Goal: Transaction & Acquisition: Purchase product/service

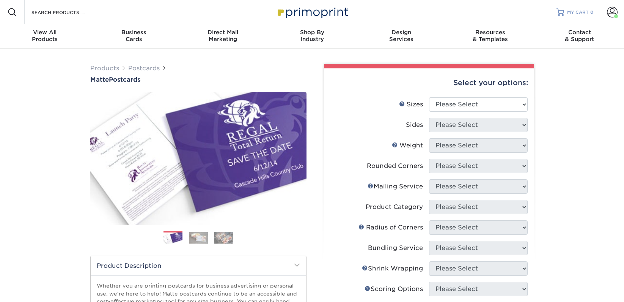
click at [563, 8] on div at bounding box center [561, 12] width 8 height 8
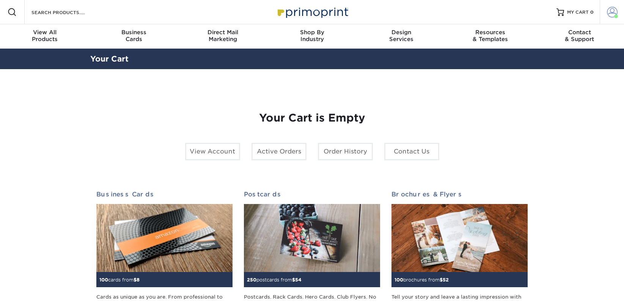
click at [610, 16] on span at bounding box center [612, 12] width 11 height 11
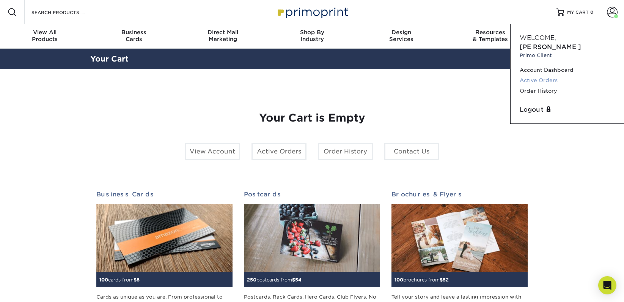
click at [542, 75] on link "Active Orders" at bounding box center [567, 80] width 95 height 10
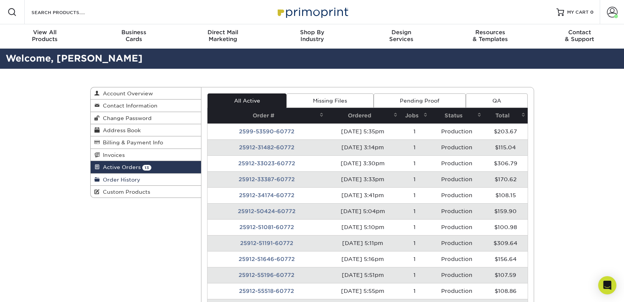
click at [129, 176] on span "Order History" at bounding box center [120, 179] width 41 height 6
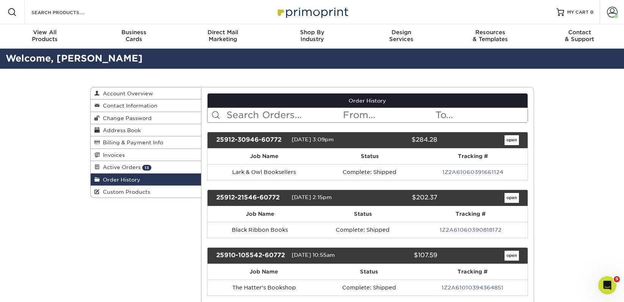
click at [269, 111] on input "text" at bounding box center [284, 115] width 117 height 14
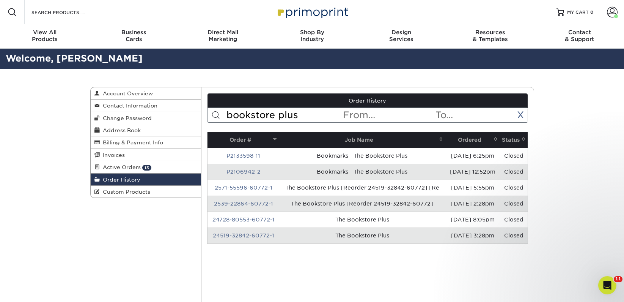
click at [496, 140] on span at bounding box center [496, 139] width 6 height 6
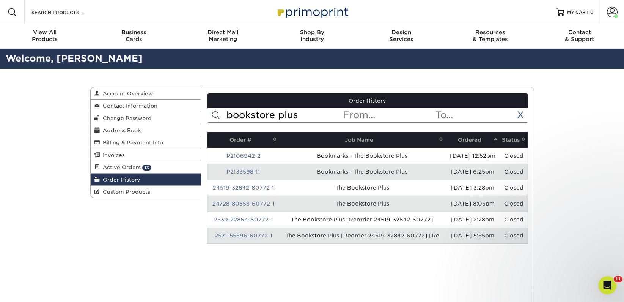
click at [496, 140] on span at bounding box center [496, 139] width 6 height 6
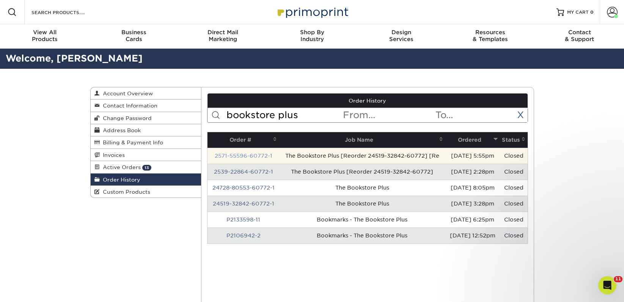
click at [236, 159] on link "2571-55596-60772-1" at bounding box center [244, 156] width 58 height 6
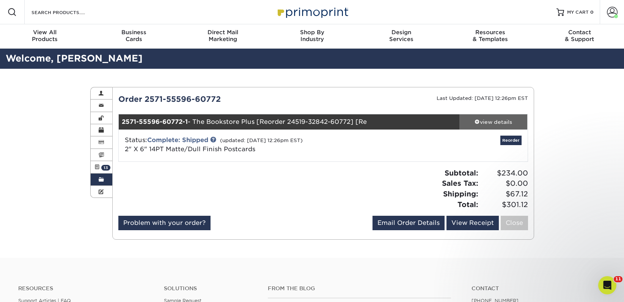
click at [491, 125] on div "view details" at bounding box center [494, 122] width 68 height 8
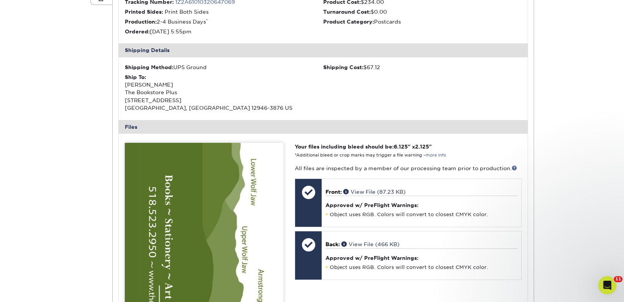
scroll to position [191, 0]
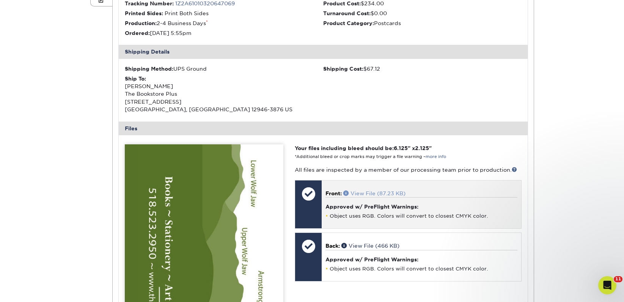
click at [366, 193] on link "View File (87.23 KB)" at bounding box center [374, 193] width 62 height 6
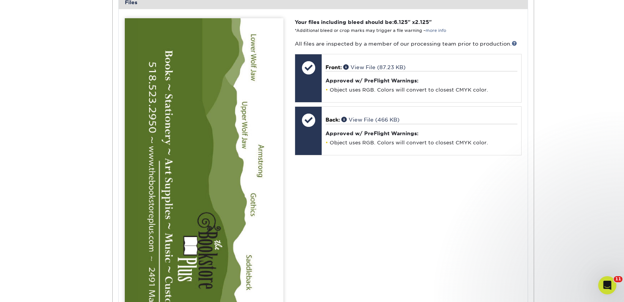
scroll to position [308, 0]
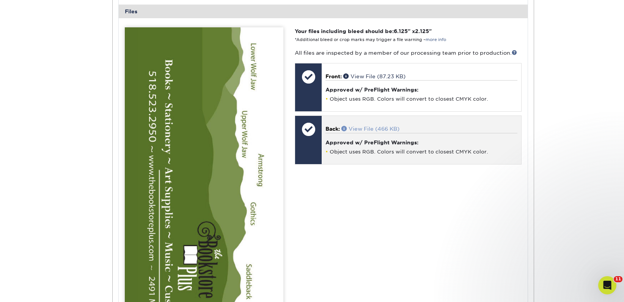
click at [372, 129] on link "View File (466 KB)" at bounding box center [371, 129] width 58 height 6
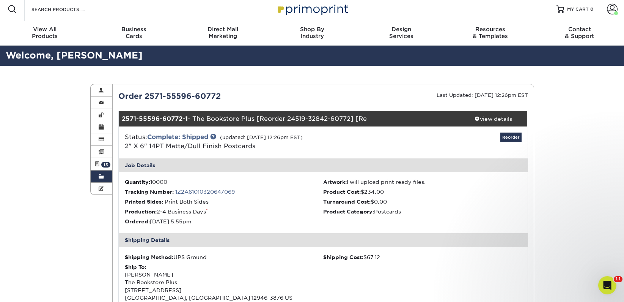
scroll to position [0, 0]
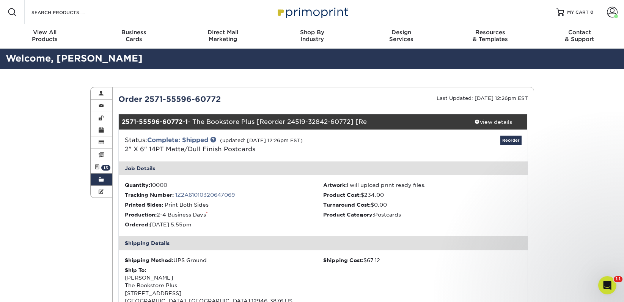
click at [94, 180] on link "Order History" at bounding box center [102, 179] width 22 height 12
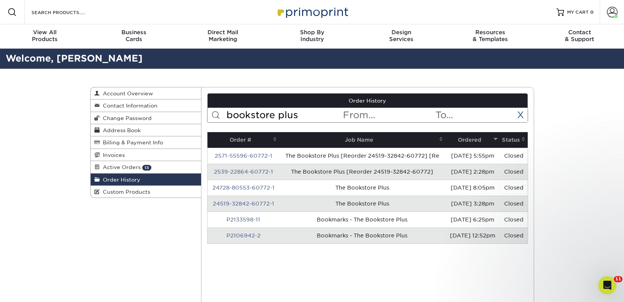
click at [269, 118] on input "bookstore plus" at bounding box center [284, 115] width 117 height 14
type input "loudmouth"
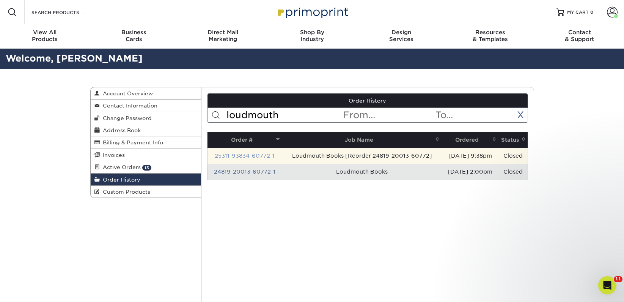
click at [264, 156] on link "25311-93834-60772-1" at bounding box center [245, 156] width 60 height 6
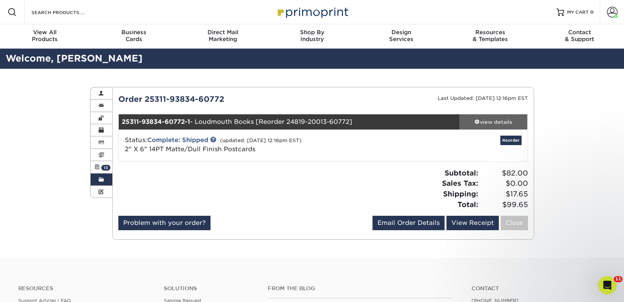
click at [480, 119] on div "view details" at bounding box center [494, 122] width 68 height 8
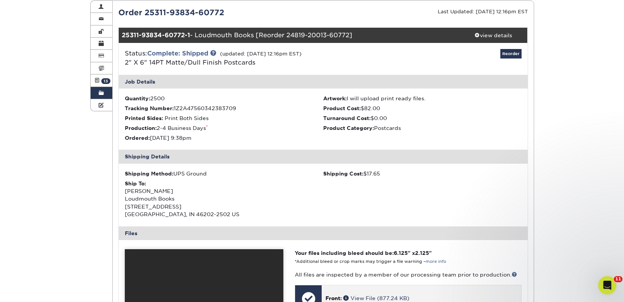
scroll to position [248, 0]
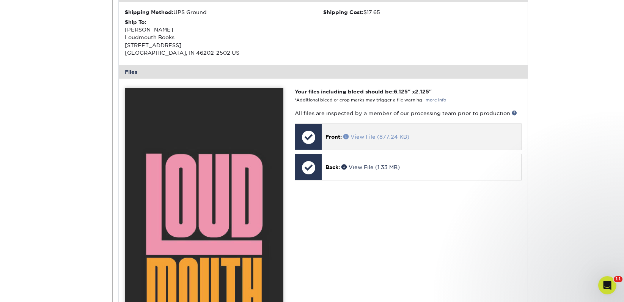
click at [362, 136] on link "View File (877.24 KB)" at bounding box center [376, 137] width 66 height 6
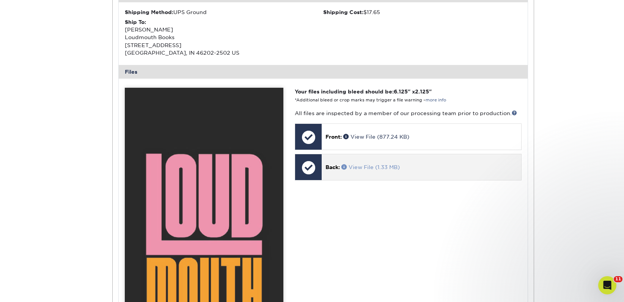
click at [366, 168] on link "View File (1.33 MB)" at bounding box center [371, 167] width 58 height 6
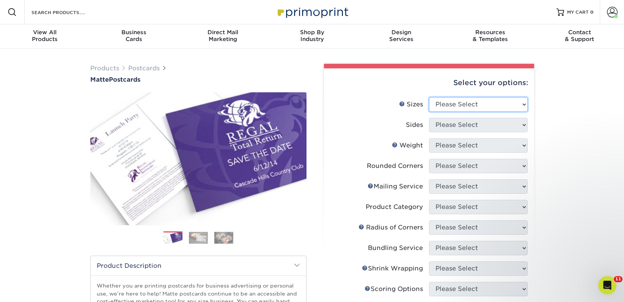
click at [452, 100] on select "Please Select 1.5" x 7" 2" x 4" 2" x 6" 2" x 7" 2" x 8" 2.12" x 5.5" 2.125" x 5…" at bounding box center [478, 104] width 99 height 14
select select "2.00x6.00"
click at [429, 97] on select "Please Select 1.5" x 7" 2" x 4" 2" x 6" 2" x 7" 2" x 8" 2.12" x 5.5" 2.125" x 5…" at bounding box center [478, 104] width 99 height 14
click at [446, 124] on select "Please Select Print Both Sides Print Front Only" at bounding box center [478, 125] width 99 height 14
select select "13abbda7-1d64-4f25-8bb2-c179b224825d"
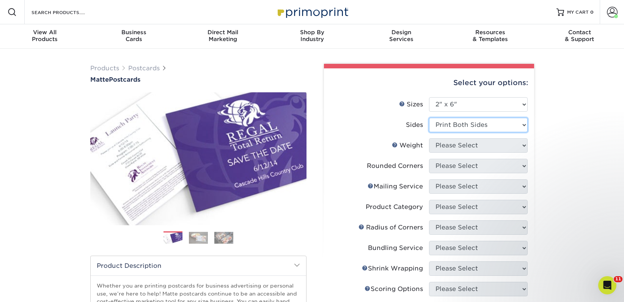
click at [429, 118] on select "Please Select Print Both Sides Print Front Only" at bounding box center [478, 125] width 99 height 14
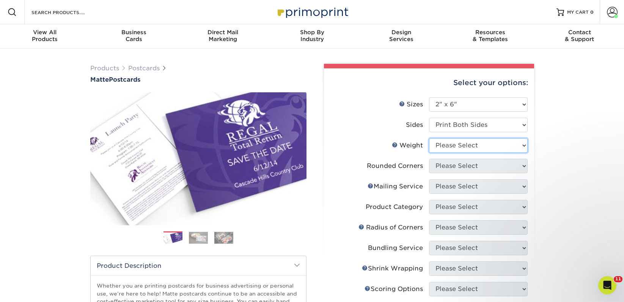
click at [454, 145] on select "Please Select 14PT 16PT" at bounding box center [478, 145] width 99 height 14
select select "14PT"
click at [429, 138] on select "Please Select 14PT 16PT" at bounding box center [478, 145] width 99 height 14
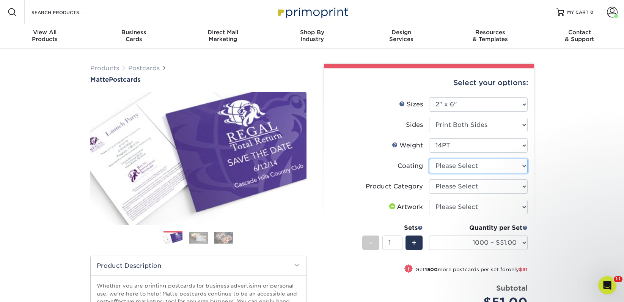
click at [456, 165] on select at bounding box center [478, 166] width 99 height 14
select select "121bb7b5-3b4d-429f-bd8d-bbf80e953313"
click at [429, 159] on select at bounding box center [478, 166] width 99 height 14
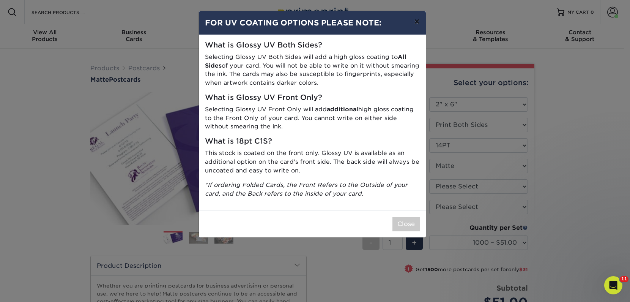
click at [418, 25] on button "×" at bounding box center [416, 21] width 17 height 21
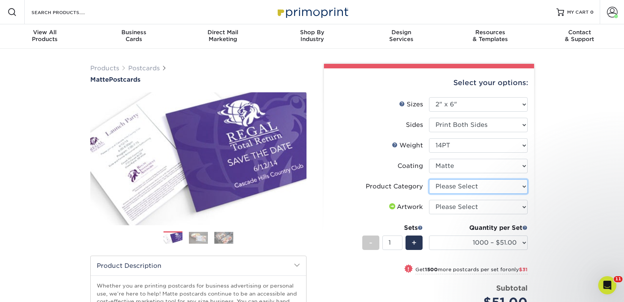
click at [461, 184] on select "Please Select Postcards" at bounding box center [478, 186] width 99 height 14
select select "9b7272e0-d6c8-4c3c-8e97-d3a1bcdab858"
click at [429, 179] on select "Please Select Postcards" at bounding box center [478, 186] width 99 height 14
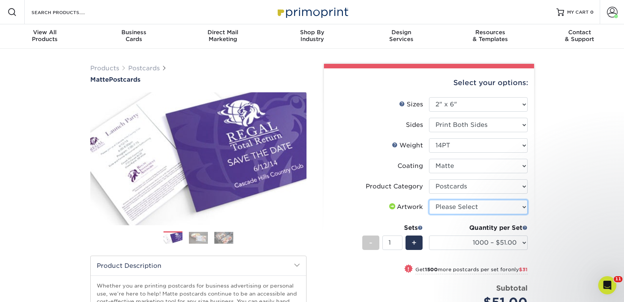
click at [456, 205] on select "Please Select I will upload files I need a design - $150" at bounding box center [478, 207] width 99 height 14
select select "upload"
click at [429, 200] on select "Please Select I will upload files I need a design - $150" at bounding box center [478, 207] width 99 height 14
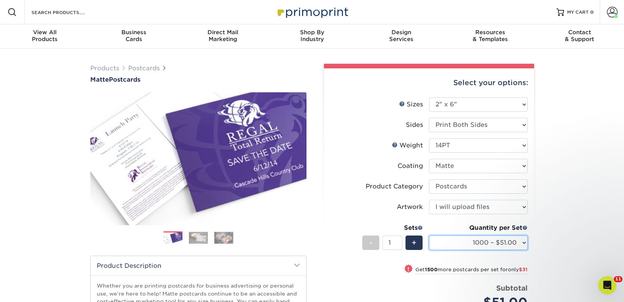
click at [457, 247] on select "1000 – $51.00 2500 – $82.00 5000 – $123.00 10000 – $234.00 15000 – $344.00 2000…" at bounding box center [478, 242] width 99 height 14
select select "2500 – $82.00"
click at [429, 235] on select "1000 – $51.00 2500 – $82.00 5000 – $123.00 10000 – $234.00 15000 – $344.00 2000…" at bounding box center [478, 242] width 99 height 14
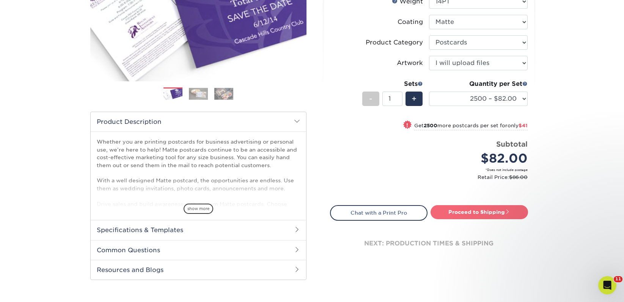
click at [457, 212] on link "Proceed to Shipping" at bounding box center [480, 212] width 98 height 14
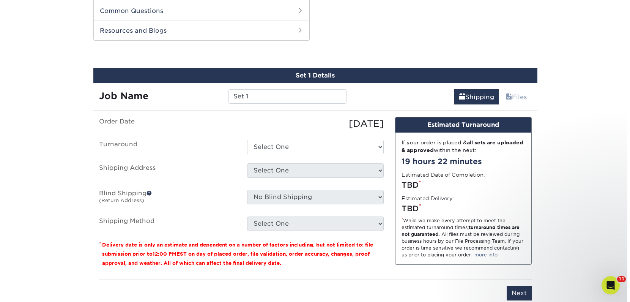
scroll to position [386, 0]
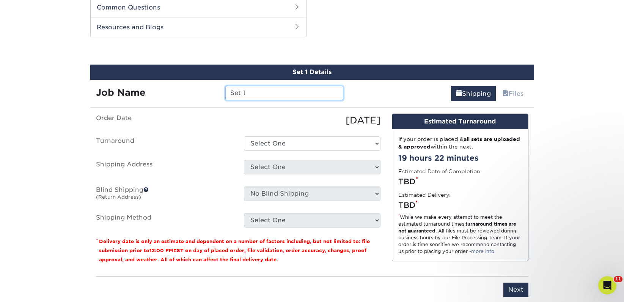
click at [256, 91] on input "Set 1" at bounding box center [284, 93] width 118 height 14
paste input "Prose and Pine Books"
type input "Prose and Pine Books"
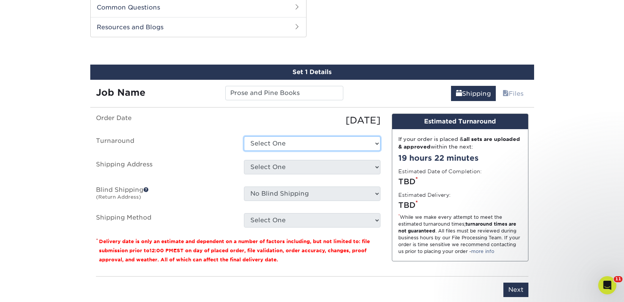
click at [272, 142] on select "Select One 2-4 Business Days 2 Day Next Business Day" at bounding box center [312, 143] width 137 height 14
select select "23bed37c-fa74-46a4-afc9-d3c3160655ce"
click at [244, 136] on select "Select One 2-4 Business Days 2 Day Next Business Day" at bounding box center [312, 143] width 137 height 14
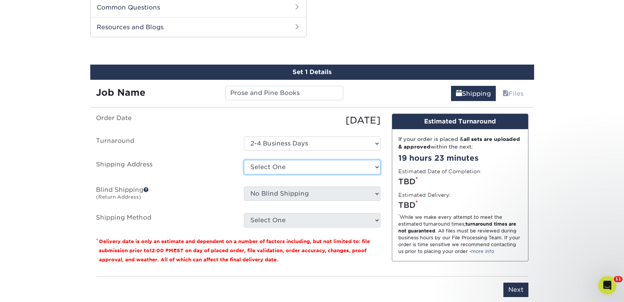
click at [291, 168] on select "Select One 2nd Floor Convention Center A Better [DATE] Books & Boutique A Good …" at bounding box center [312, 167] width 137 height 14
select select "newaddress"
click at [244, 160] on select "Select One 2nd Floor Convention Center A Better [DATE] Books & Boutique A Good …" at bounding box center [312, 167] width 137 height 14
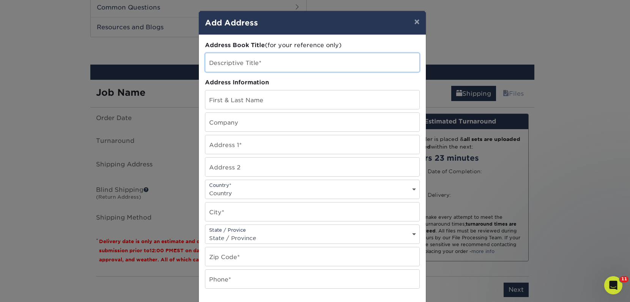
click at [236, 58] on input "text" at bounding box center [312, 62] width 214 height 19
paste input "Prose and Pine Books"
type input "Prose and Pine Books"
click at [220, 129] on input "text" at bounding box center [312, 122] width 214 height 19
paste input "Prose and Pine Books"
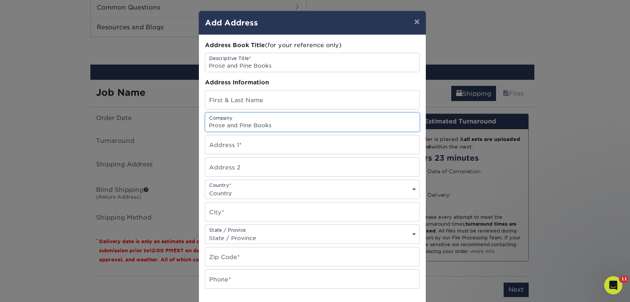
type input "Prose and Pine Books"
click at [247, 100] on input "text" at bounding box center [312, 99] width 214 height 19
paste input "Emma Diaz"
type input "Emma Diaz"
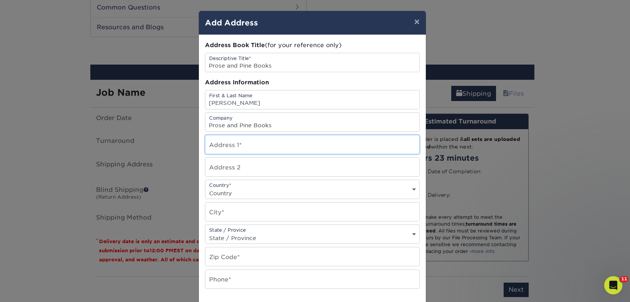
click at [218, 150] on input "text" at bounding box center [312, 144] width 214 height 19
paste input "3370 Provine Blvd"
type input "3370 Provine Blvd"
click at [222, 197] on select "Country United States Canada ----------------------------- Afghanistan Albania …" at bounding box center [312, 192] width 214 height 11
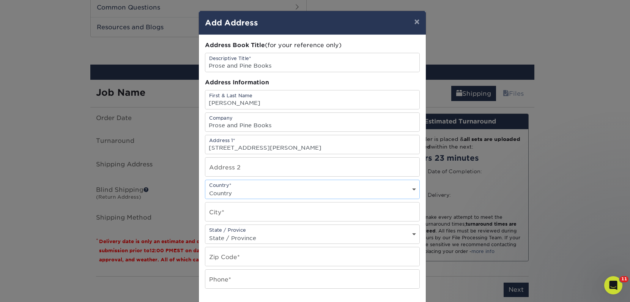
select select "US"
click at [205, 187] on select "Country United States Canada ----------------------------- Afghanistan Albania …" at bounding box center [312, 192] width 214 height 11
click at [219, 214] on input "text" at bounding box center [312, 211] width 214 height 19
paste input "Gallatin"
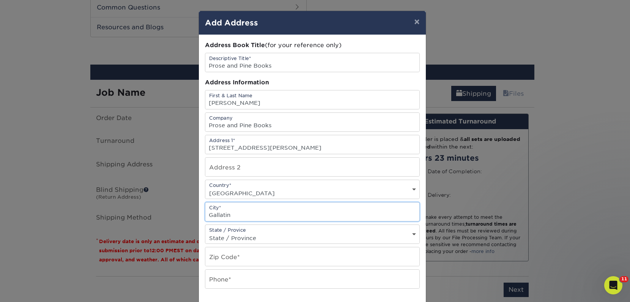
type input "Gallatin"
click at [221, 235] on select "State / Province Alabama Alaska Arizona Arkansas California Colorado Connecticu…" at bounding box center [312, 237] width 214 height 11
select select "TX"
click at [205, 232] on select "State / Province Alabama Alaska Arizona Arkansas California Colorado Connecticu…" at bounding box center [312, 237] width 214 height 11
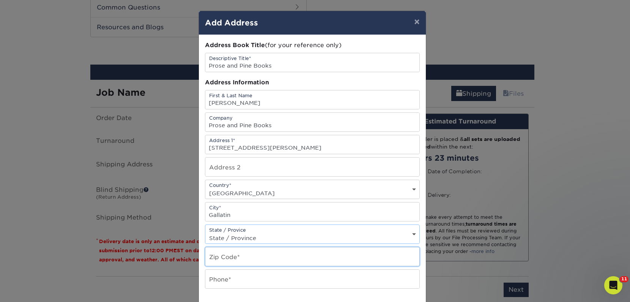
click at [217, 252] on input "text" at bounding box center [312, 256] width 214 height 19
paste input "37066"
type input "37066"
click at [217, 279] on input "text" at bounding box center [312, 278] width 214 height 19
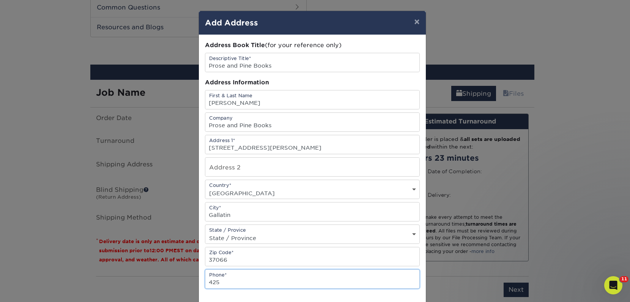
type input "425"
click at [224, 163] on input "text" at bounding box center [312, 167] width 214 height 19
paste input "Unit 20106"
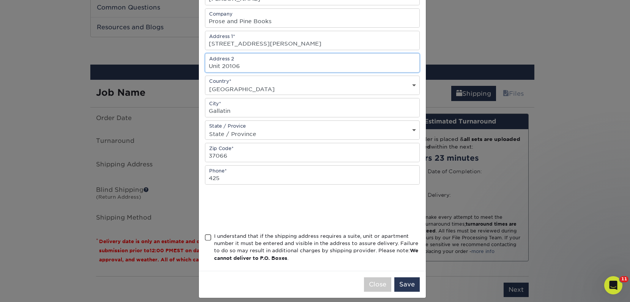
scroll to position [111, 0]
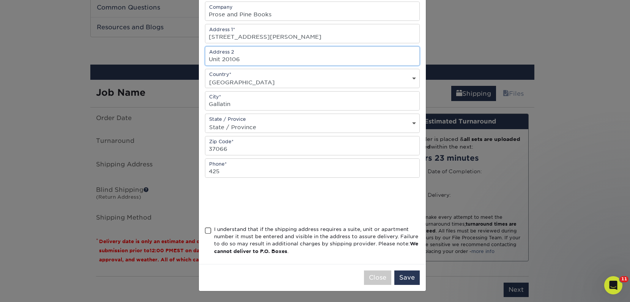
type input "Unit 20106"
click at [215, 230] on div "I understand that if the shipping address requires a suite, unit or apartment n…" at bounding box center [317, 240] width 206 height 30
click at [0, 0] on input "I understand that if the shipping address requires a suite, unit or apartment n…" at bounding box center [0, 0] width 0 height 0
click at [407, 282] on button "Save" at bounding box center [406, 277] width 25 height 14
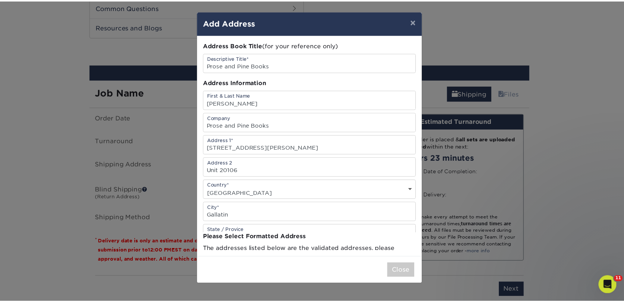
scroll to position [0, 0]
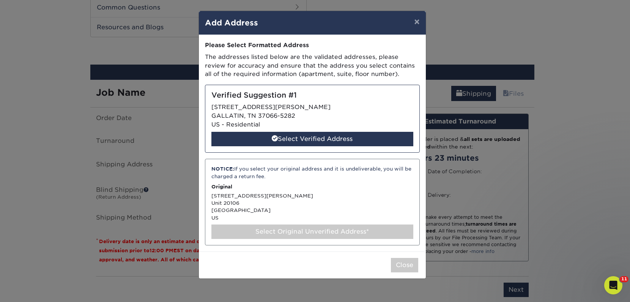
click at [296, 230] on div "Select Original Unverified Address*" at bounding box center [312, 231] width 202 height 14
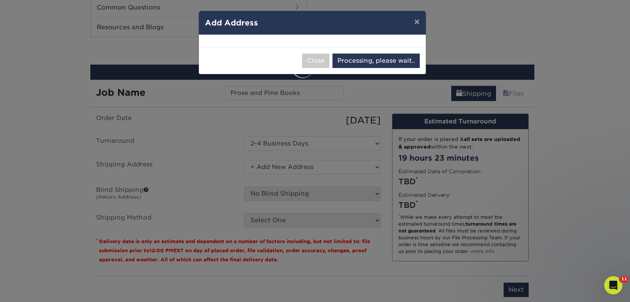
select select "286010"
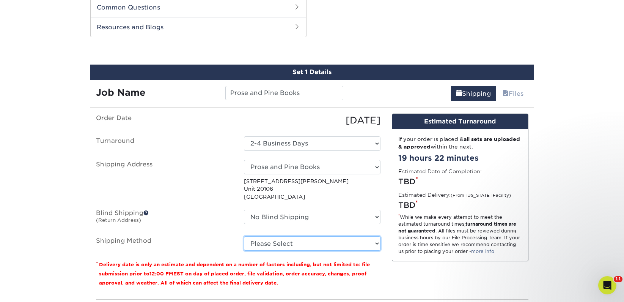
click at [318, 242] on select "Please Select" at bounding box center [312, 243] width 137 height 14
click at [244, 236] on select "Please Select" at bounding box center [312, 243] width 137 height 14
click at [328, 245] on select "Please Select" at bounding box center [312, 243] width 137 height 14
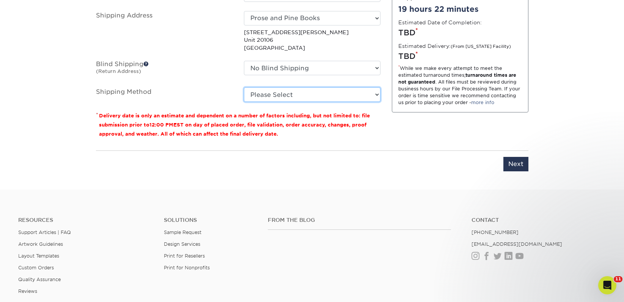
click at [358, 95] on select "Please Select" at bounding box center [312, 94] width 137 height 14
click at [244, 87] on select "Please Select" at bounding box center [312, 94] width 137 height 14
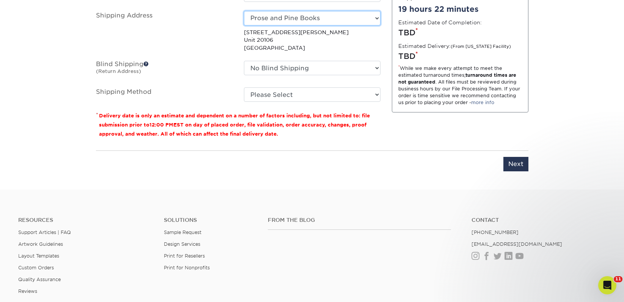
click at [318, 21] on select "Select One 2nd Floor Convention Center A Better Today Books & Boutique A Good B…" at bounding box center [312, 18] width 137 height 14
click at [244, 11] on select "Select One 2nd Floor Convention Center A Better Today Books & Boutique A Good B…" at bounding box center [312, 18] width 137 height 14
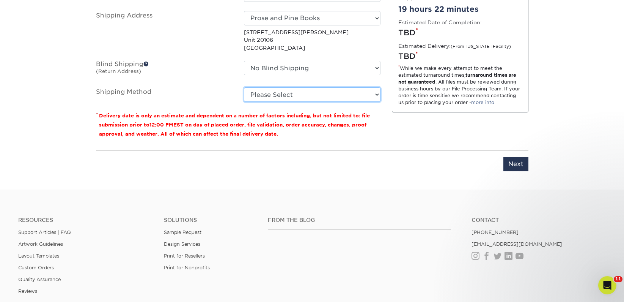
click at [318, 97] on select "Please Select" at bounding box center [312, 94] width 137 height 14
click at [514, 163] on input "Next" at bounding box center [516, 164] width 25 height 14
type input "Next"
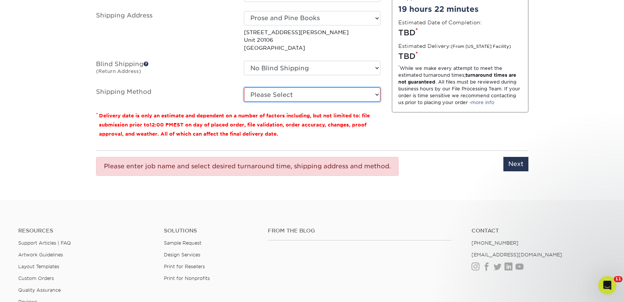
click at [312, 90] on select "Please Select" at bounding box center [312, 94] width 137 height 14
click at [244, 87] on select "Please Select" at bounding box center [312, 94] width 137 height 14
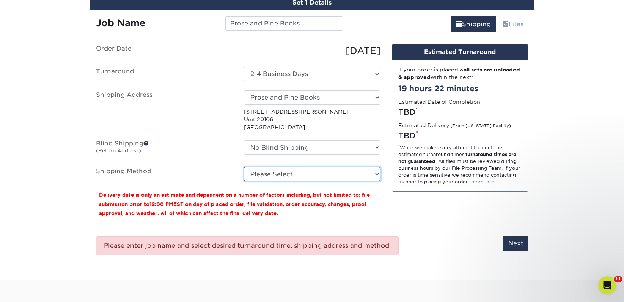
scroll to position [299, 0]
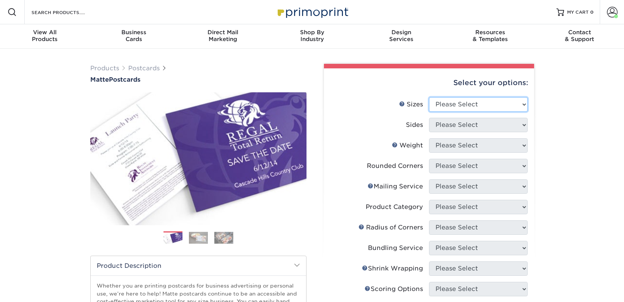
click at [490, 101] on select "Please Select 1.5" x 7" 2" x 4" 2" x 6" 2" x 7" 2" x 8" 2.12" x 5.5" 2.125" x 5…" at bounding box center [478, 104] width 99 height 14
select select "2.00x6.00"
click at [429, 97] on select "Please Select 1.5" x 7" 2" x 4" 2" x 6" 2" x 7" 2" x 8" 2.12" x 5.5" 2.125" x 5…" at bounding box center [478, 104] width 99 height 14
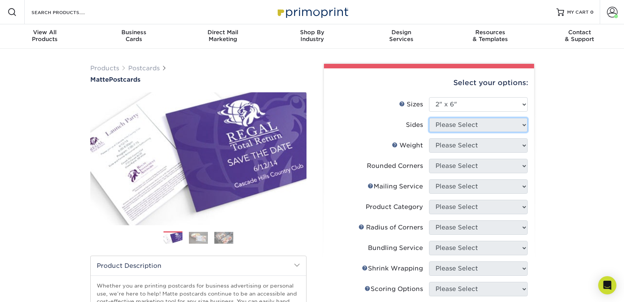
click at [472, 129] on select "Please Select" at bounding box center [478, 125] width 99 height 14
select select "13abbda7-1d64-4f25-8bb2-c179b224825d"
click at [429, 118] on select "Please Select Print Both Sides Print Front Only" at bounding box center [478, 125] width 99 height 14
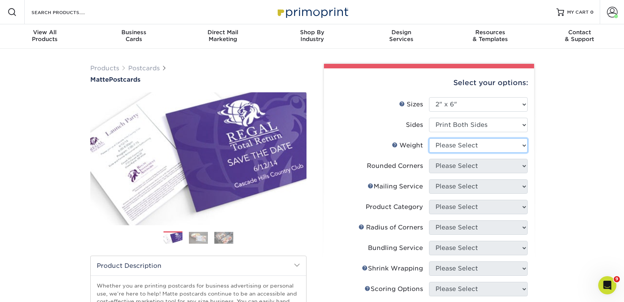
click at [469, 145] on select "Please Select 14PT 16PT" at bounding box center [478, 145] width 99 height 14
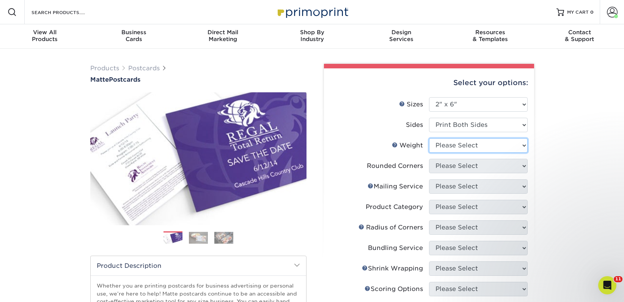
select select "14PT"
click at [429, 138] on select "Please Select 14PT 16PT" at bounding box center [478, 145] width 99 height 14
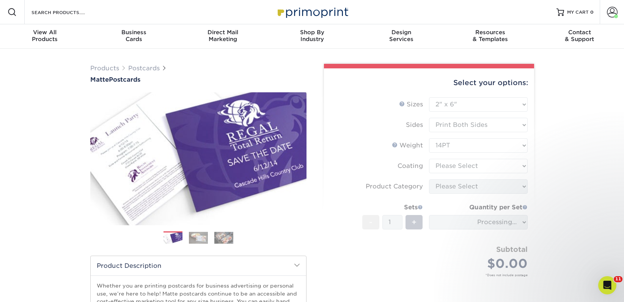
click at [468, 166] on form "Sizes Help Sizes Please Select 1.5" x 7" 2" x 4" 2" x 6" 2" x 7" 2" x 8" 2.12" …" at bounding box center [429, 195] width 198 height 197
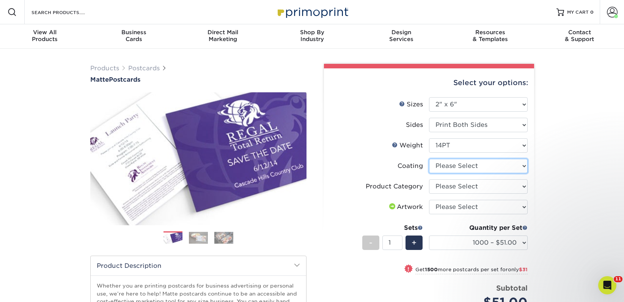
click at [468, 166] on select at bounding box center [478, 166] width 99 height 14
select select "121bb7b5-3b4d-429f-bd8d-bbf80e953313"
click at [429, 159] on select at bounding box center [478, 166] width 99 height 14
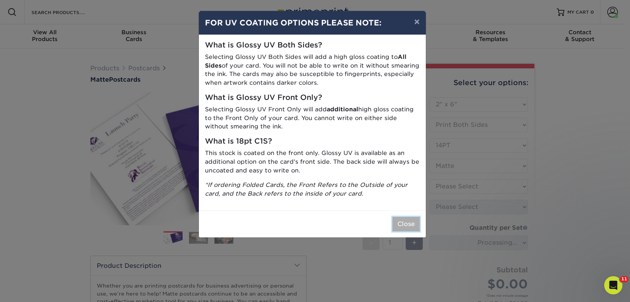
click at [402, 222] on button "Close" at bounding box center [405, 224] width 27 height 14
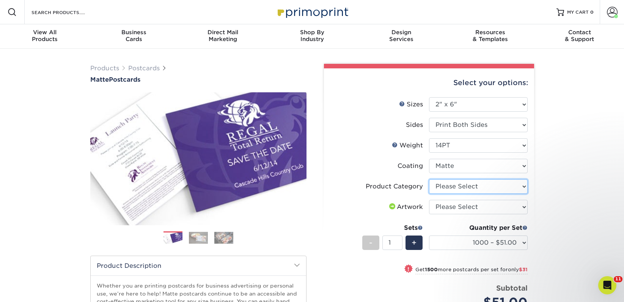
click at [461, 186] on select "Please Select Postcards" at bounding box center [478, 186] width 99 height 14
select select "9b7272e0-d6c8-4c3c-8e97-d3a1bcdab858"
click at [429, 179] on select "Please Select Postcards" at bounding box center [478, 186] width 99 height 14
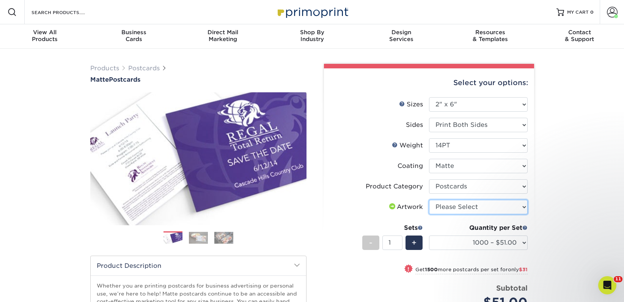
click at [460, 207] on select "Please Select I will upload files I need a design - $150" at bounding box center [478, 207] width 99 height 14
select select "upload"
click at [429, 200] on select "Please Select I will upload files I need a design - $150" at bounding box center [478, 207] width 99 height 14
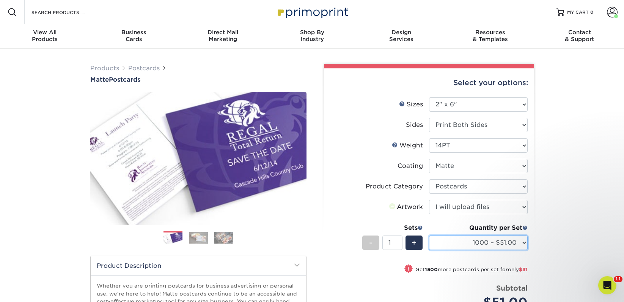
click at [479, 241] on select "1000 – $51.00 2500 – $82.00 5000 – $123.00 10000 – $234.00 15000 – $344.00 2000…" at bounding box center [478, 242] width 99 height 14
select select "2500 – $82.00"
click at [429, 235] on select "1000 – $51.00 2500 – $82.00 5000 – $123.00 10000 – $234.00 15000 – $344.00 2000…" at bounding box center [478, 242] width 99 height 14
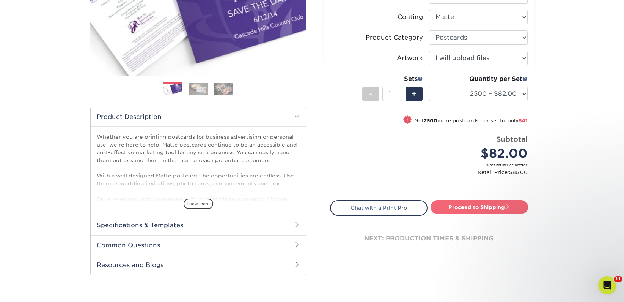
click at [467, 210] on link "Proceed to Shipping" at bounding box center [480, 207] width 98 height 14
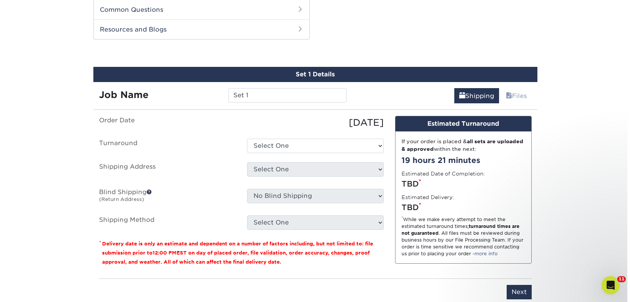
scroll to position [386, 0]
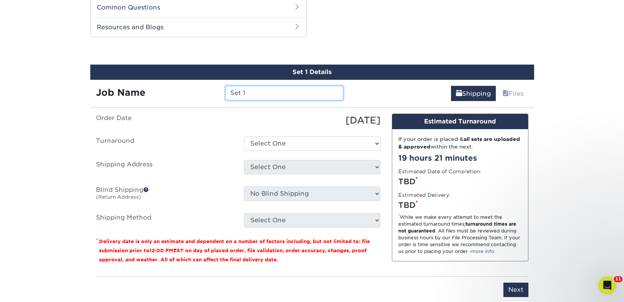
click at [235, 94] on input "Set 1" at bounding box center [284, 93] width 118 height 14
paste input "Prose and Pine Books"
type input "Prose and Pine Books"
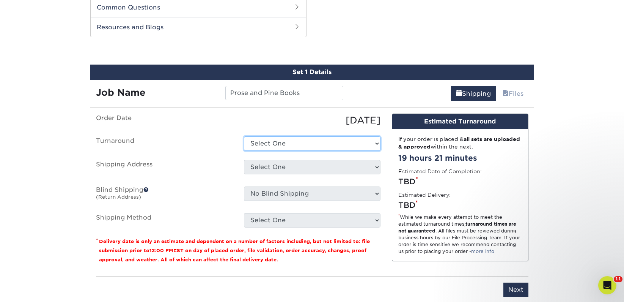
click at [254, 141] on select "Select One 2-4 Business Days 2 Day Next Business Day" at bounding box center [312, 143] width 137 height 14
select select "23bed37c-fa74-46a4-afc9-d3c3160655ce"
click at [244, 136] on select "Select One 2-4 Business Days 2 Day Next Business Day" at bounding box center [312, 143] width 137 height 14
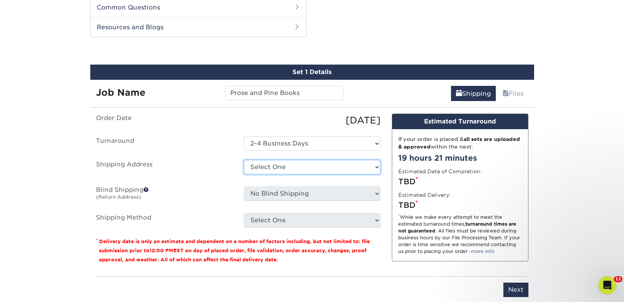
click at [262, 164] on select "Select One 2nd Floor Convention Center A Better [DATE] Books & Boutique A Good …" at bounding box center [312, 167] width 137 height 14
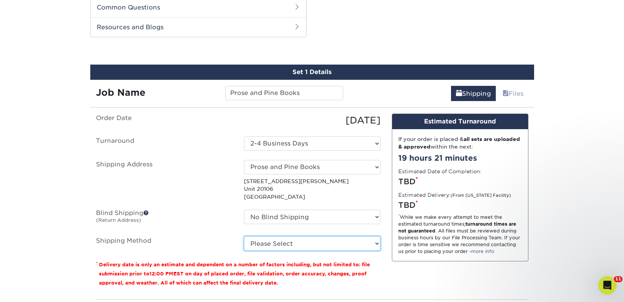
click at [291, 246] on select "Please Select" at bounding box center [312, 243] width 137 height 14
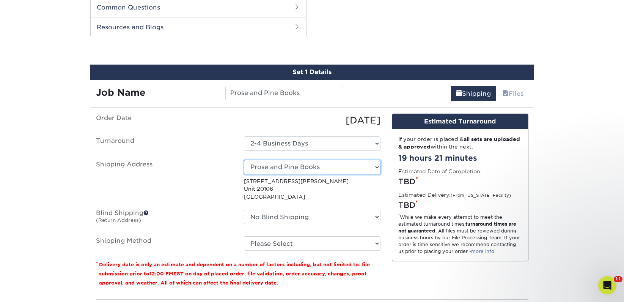
click at [294, 166] on select "Select One 2nd Floor Convention Center A Better [DATE] Books & Boutique A Good …" at bounding box center [312, 167] width 137 height 14
select select "newaddress"
click at [244, 160] on select "Select One 2nd Floor Convention Center A Better [DATE] Books & Boutique A Good …" at bounding box center [312, 167] width 137 height 14
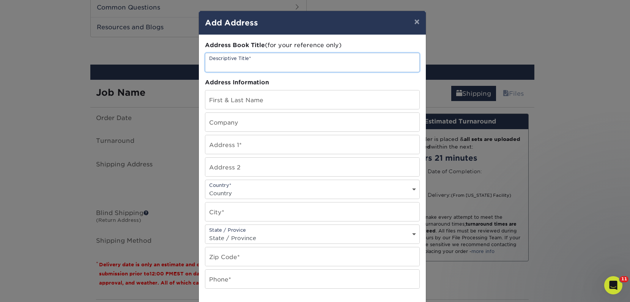
click at [256, 64] on input "text" at bounding box center [312, 62] width 214 height 19
paste input "Prose and Pine Books"
type input "Prose and Pine Books"
click at [232, 118] on input "text" at bounding box center [312, 122] width 214 height 19
paste input "Prose and Pine Books"
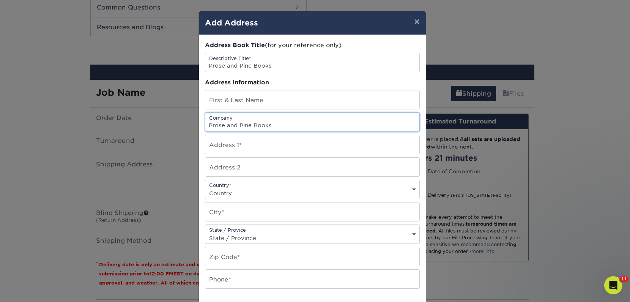
type input "Prose and Pine Books"
click at [219, 148] on input "text" at bounding box center [312, 144] width 214 height 19
paste input "3370 Provine Blvd"
type input "3370 Provine Blvd"
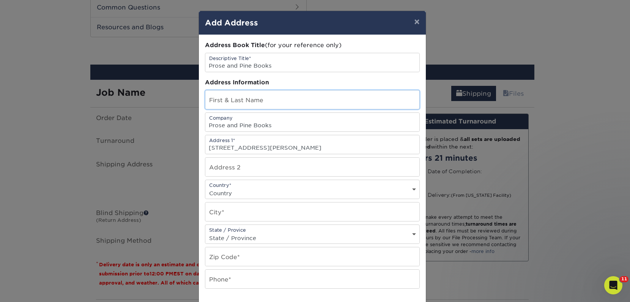
click at [269, 92] on input "text" at bounding box center [312, 99] width 214 height 19
paste input "Emma Diaz"
type input "Emma Diaz"
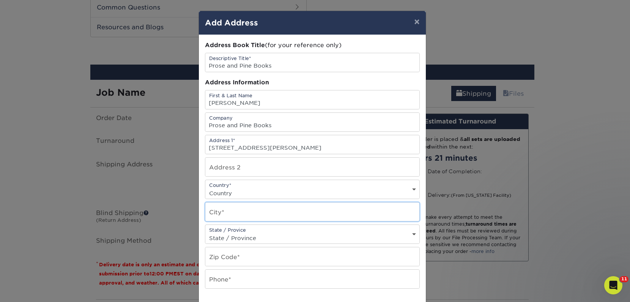
click at [233, 211] on input "text" at bounding box center [312, 211] width 214 height 19
paste input "Gallatin"
type input "Gallatin"
click at [228, 192] on select "Country [GEOGRAPHIC_DATA] [GEOGRAPHIC_DATA] ----------------------------- [GEOG…" at bounding box center [312, 192] width 214 height 11
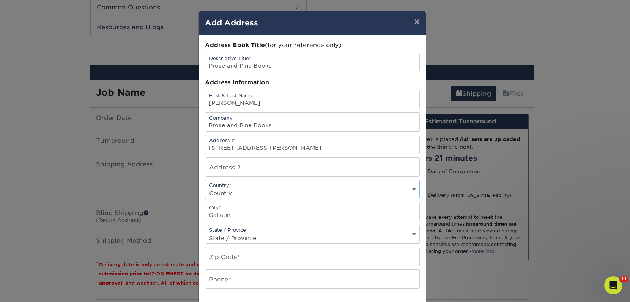
select select "US"
click at [205, 187] on select "Country [GEOGRAPHIC_DATA] [GEOGRAPHIC_DATA] ----------------------------- [GEOG…" at bounding box center [312, 192] width 214 height 11
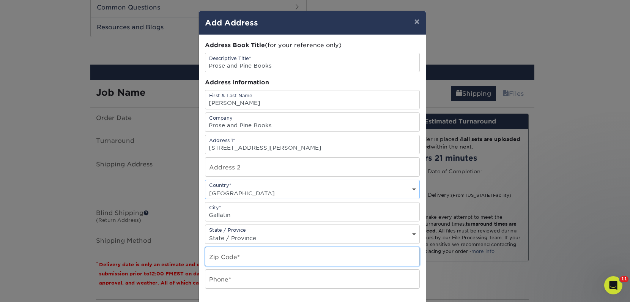
click at [240, 255] on input "text" at bounding box center [312, 256] width 214 height 19
paste input "37066"
type input "37066"
click at [232, 284] on input "text" at bounding box center [312, 278] width 214 height 19
type input "4257367064"
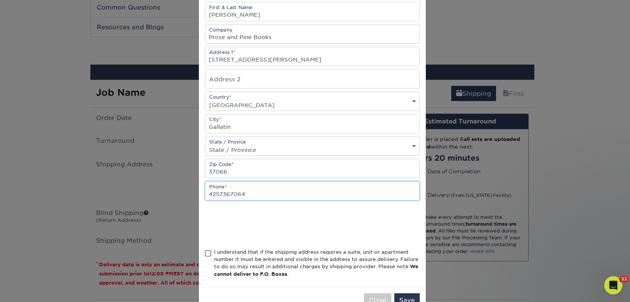
scroll to position [111, 0]
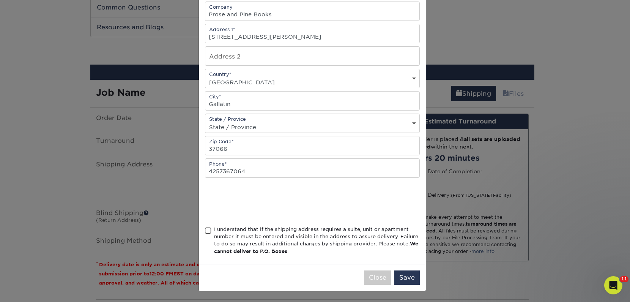
click at [239, 227] on div "I understand that if the shipping address requires a suite, unit or apartment n…" at bounding box center [317, 240] width 206 height 30
click at [0, 0] on input "I understand that if the shipping address requires a suite, unit or apartment n…" at bounding box center [0, 0] width 0 height 0
click at [405, 276] on button "Save" at bounding box center [406, 277] width 25 height 14
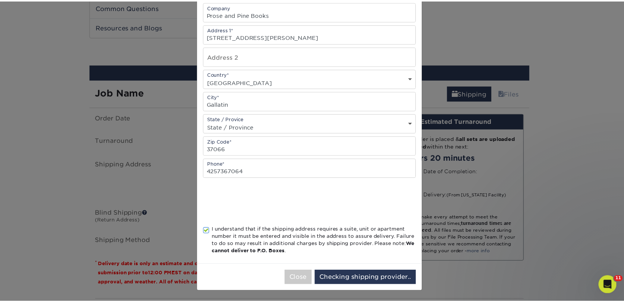
scroll to position [0, 0]
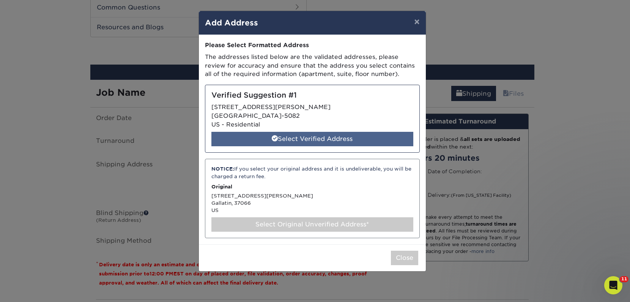
click at [331, 139] on div "Select Verified Address" at bounding box center [312, 139] width 202 height 14
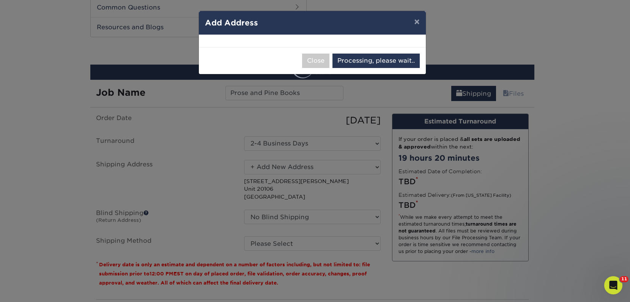
select select "286011"
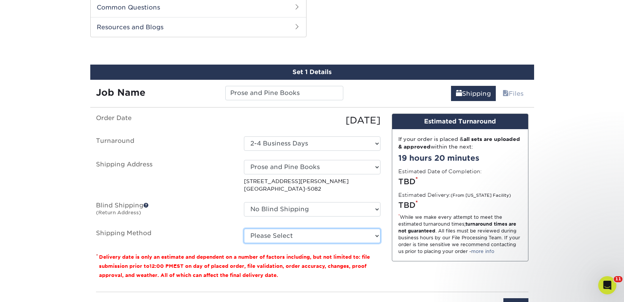
click at [332, 231] on select "Please Select Ground Shipping (+$26.86) 3 Day Shipping Service (+$40.16) 2 Day …" at bounding box center [312, 235] width 137 height 14
select select "03"
click at [244, 228] on select "Please Select Ground Shipping (+$26.86) 3 Day Shipping Service (+$40.16) 2 Day …" at bounding box center [312, 235] width 137 height 14
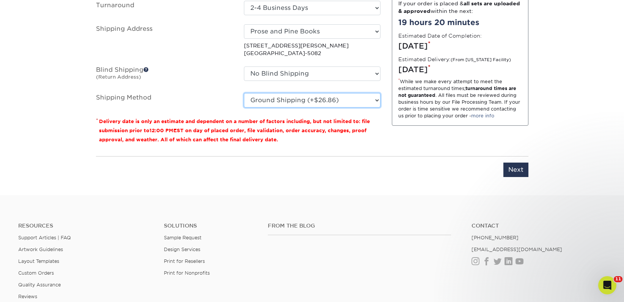
scroll to position [524, 0]
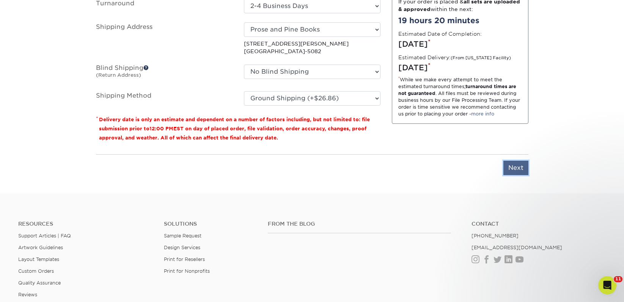
click at [512, 168] on input "Next" at bounding box center [516, 168] width 25 height 14
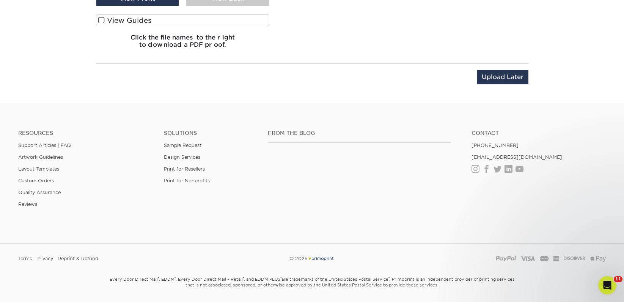
click at [159, 19] on label "View Guides" at bounding box center [183, 20] width 174 height 12
click at [0, 0] on input "View Guides" at bounding box center [0, 0] width 0 height 0
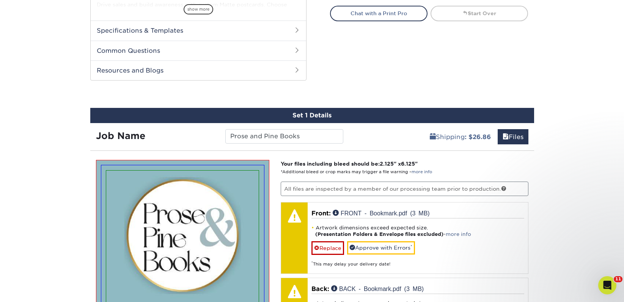
scroll to position [512, 0]
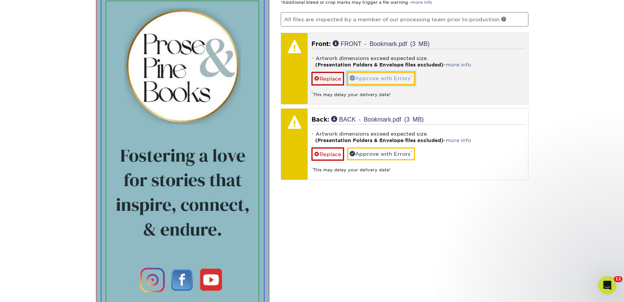
click at [370, 74] on link "Approve with Errors *" at bounding box center [381, 78] width 68 height 13
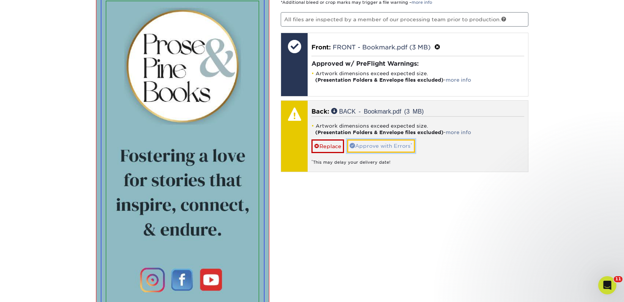
click at [375, 140] on link "Approve with Errors *" at bounding box center [381, 145] width 68 height 13
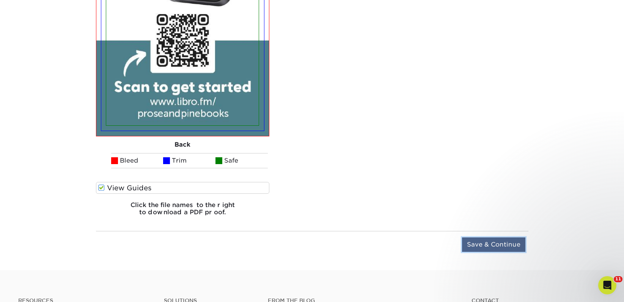
click at [485, 238] on input "Save & Continue" at bounding box center [493, 244] width 63 height 14
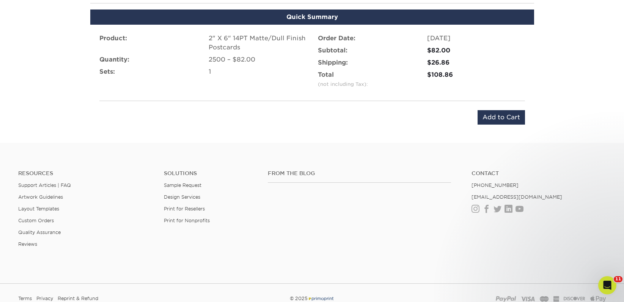
scroll to position [488, 0]
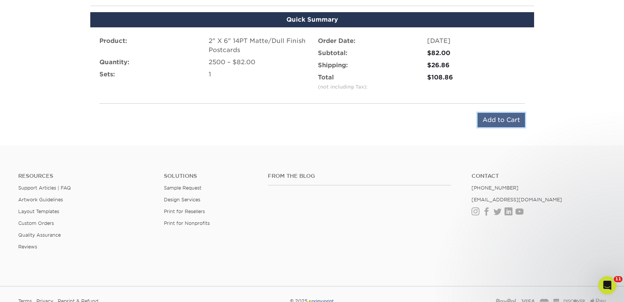
click at [489, 120] on input "Add to Cart" at bounding box center [501, 120] width 47 height 14
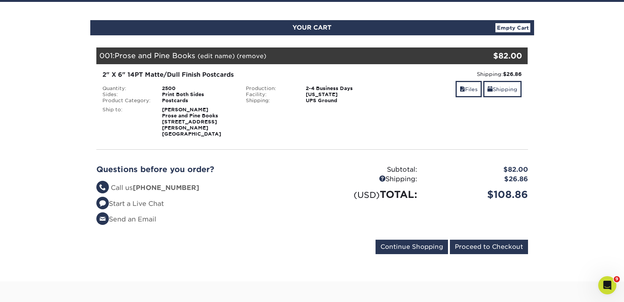
scroll to position [156, 0]
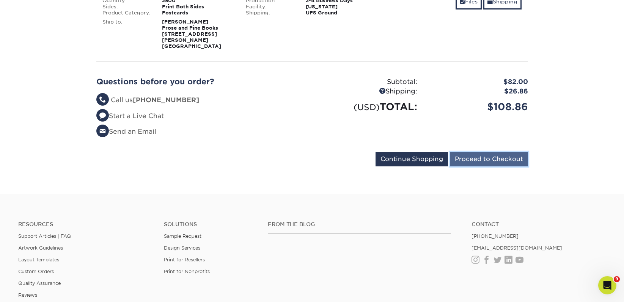
click at [502, 152] on input "Proceed to Checkout" at bounding box center [489, 159] width 78 height 14
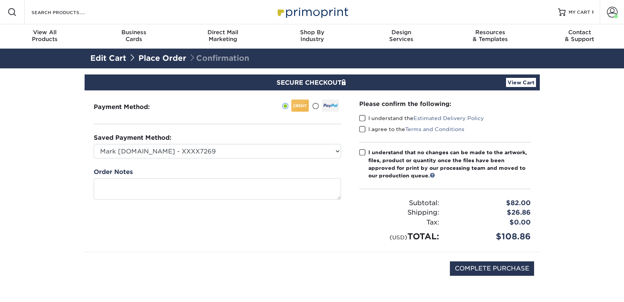
drag, startPoint x: 384, startPoint y: 113, endPoint x: 383, endPoint y: 123, distance: 9.6
click at [384, 114] on div "Please confirm the following: I understand the Estimated Delivery Policy I agre…" at bounding box center [445, 170] width 172 height 143
click at [383, 119] on label "I understand the Estimated Delivery Policy" at bounding box center [421, 118] width 125 height 8
click at [0, 0] on input "I understand the Estimated Delivery Policy" at bounding box center [0, 0] width 0 height 0
click at [382, 127] on label "I agree to the Terms and Conditions" at bounding box center [411, 129] width 105 height 8
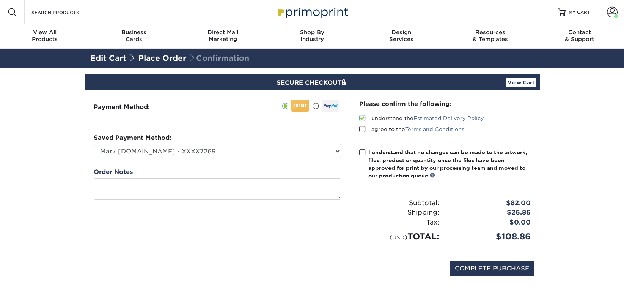
click at [0, 0] on input "I agree to the Terms and Conditions" at bounding box center [0, 0] width 0 height 0
click at [380, 161] on div "I understand that no changes can be made to the artwork, files, product or quan…" at bounding box center [450, 163] width 162 height 31
click at [0, 0] on input "I understand that no changes can be made to the artwork, files, product or quan…" at bounding box center [0, 0] width 0 height 0
click at [481, 265] on input "COMPLETE PURCHASE" at bounding box center [492, 268] width 84 height 14
type input "PROCESSING, PLEASE WAIT..."
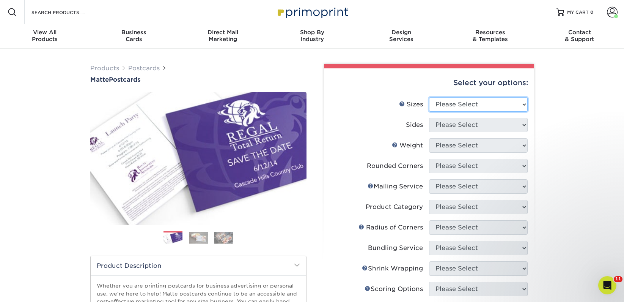
click at [454, 107] on select "Please Select 1.5" x 7" 2" x 4" 2" x 6" 2" x 7" 2" x 8" 2.12" x 5.5" 2.125" x 5…" at bounding box center [478, 104] width 99 height 14
select select "2.00x6.00"
click at [429, 97] on select "Please Select 1.5" x 7" 2" x 4" 2" x 6" 2" x 7" 2" x 8" 2.12" x 5.5" 2.125" x 5…" at bounding box center [478, 104] width 99 height 14
click at [437, 120] on select "Please Select Print Both Sides Print Front Only" at bounding box center [478, 125] width 99 height 14
select select "13abbda7-1d64-4f25-8bb2-c179b224825d"
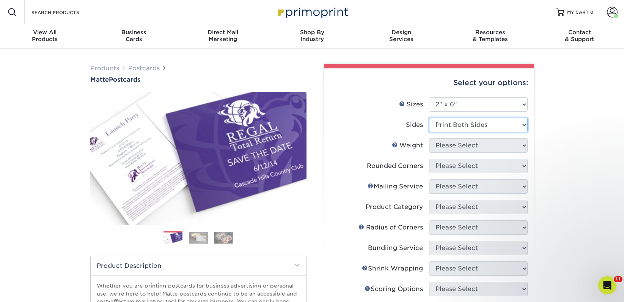
click at [429, 118] on select "Please Select Print Both Sides Print Front Only" at bounding box center [478, 125] width 99 height 14
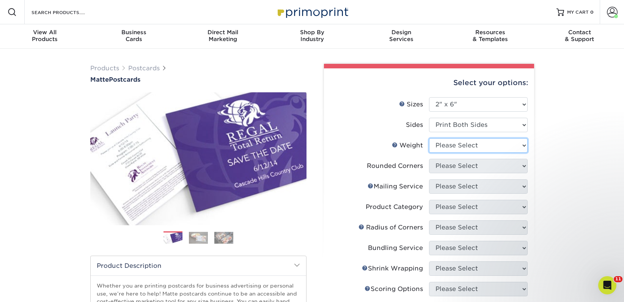
click at [445, 149] on select "Please Select 14PT 16PT" at bounding box center [478, 145] width 99 height 14
select select "14PT"
click at [429, 138] on select "Please Select 14PT 16PT" at bounding box center [478, 145] width 99 height 14
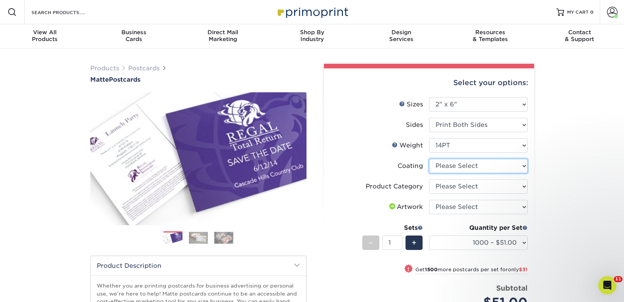
click at [457, 159] on select at bounding box center [478, 166] width 99 height 14
select select "121bb7b5-3b4d-429f-bd8d-bbf80e953313"
click at [429, 159] on select at bounding box center [478, 166] width 99 height 14
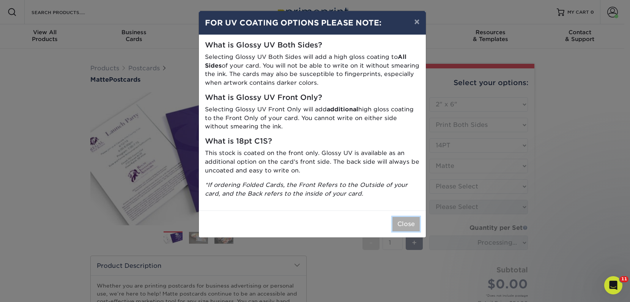
click at [408, 228] on button "Close" at bounding box center [405, 224] width 27 height 14
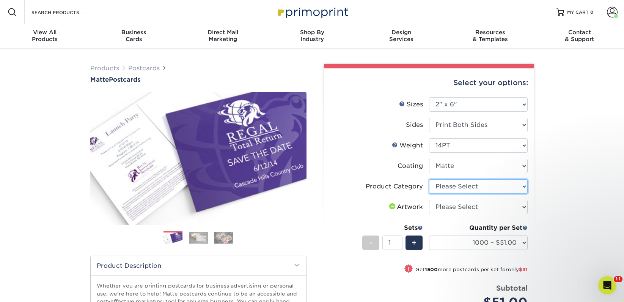
click at [455, 182] on select "Please Select Postcards" at bounding box center [478, 186] width 99 height 14
select select "9b7272e0-d6c8-4c3c-8e97-d3a1bcdab858"
click at [429, 179] on select "Please Select Postcards" at bounding box center [478, 186] width 99 height 14
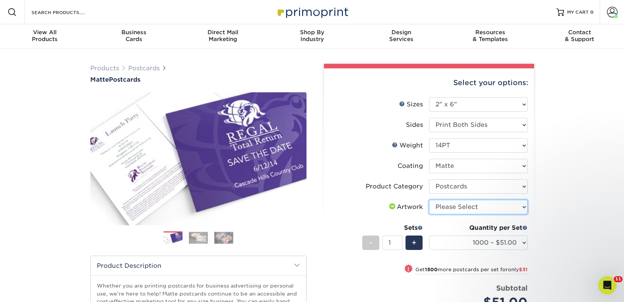
click at [455, 205] on select "Please Select I will upload files I need a design - $150" at bounding box center [478, 207] width 99 height 14
select select "upload"
click at [429, 200] on select "Please Select I will upload files I need a design - $150" at bounding box center [478, 207] width 99 height 14
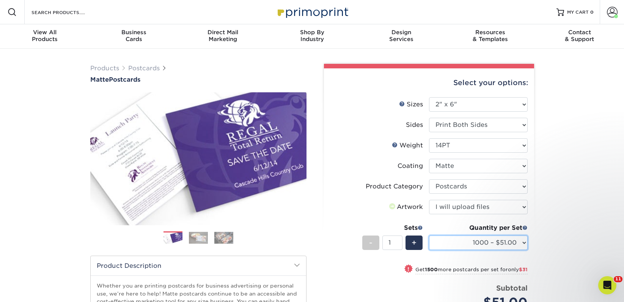
click at [466, 243] on select "1000 – $51.00 2500 – $82.00 5000 – $123.00 10000 – $234.00 15000 – $344.00 2000…" at bounding box center [478, 242] width 99 height 14
select select "2500 – $82.00"
click at [429, 235] on select "1000 – $51.00 2500 – $82.00 5000 – $123.00 10000 – $234.00 15000 – $344.00 2000…" at bounding box center [478, 242] width 99 height 14
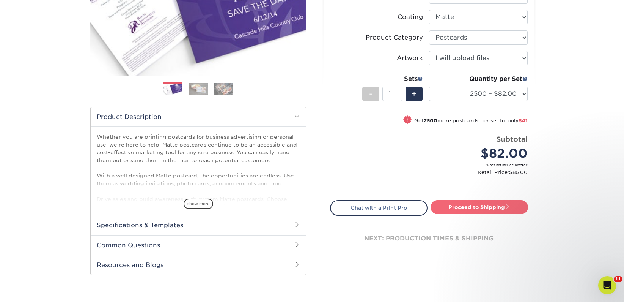
click at [460, 211] on link "Proceed to Shipping" at bounding box center [480, 207] width 98 height 14
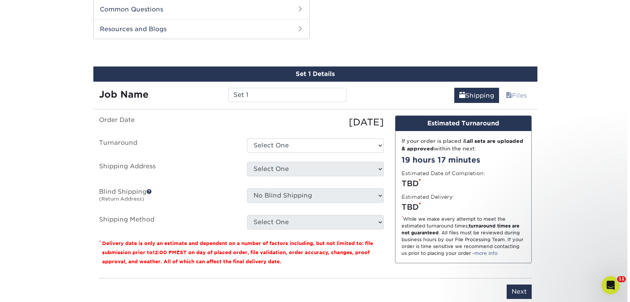
scroll to position [386, 0]
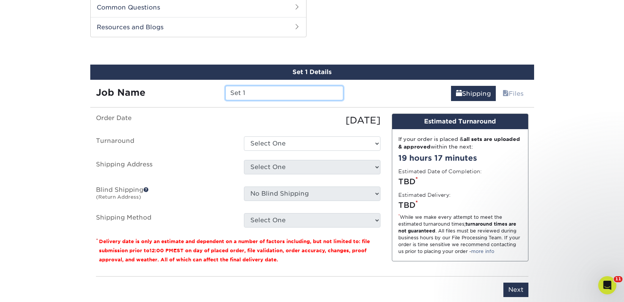
click at [267, 88] on input "Set 1" at bounding box center [284, 93] width 118 height 14
paste input "The Sparkle Bookstore"
type input "The Sparkle Bookstore"
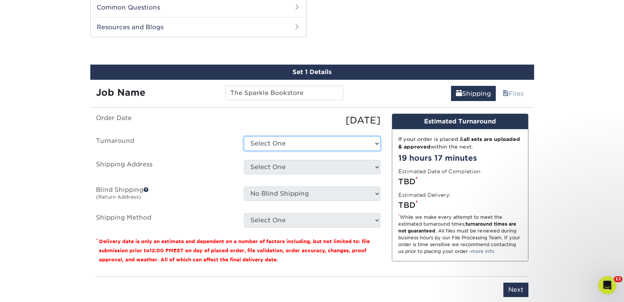
click at [274, 139] on select "Select One 2-4 Business Days 2 Day Next Business Day" at bounding box center [312, 143] width 137 height 14
select select "23bed37c-fa74-46a4-afc9-d3c3160655ce"
click at [244, 136] on select "Select One 2-4 Business Days 2 Day Next Business Day" at bounding box center [312, 143] width 137 height 14
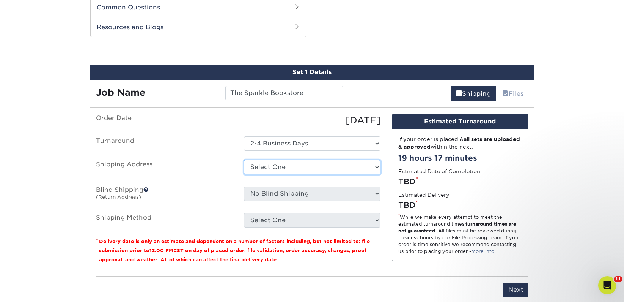
click at [277, 167] on select "Select One 2nd Floor Convention Center A Better [DATE] Books & Boutique A Good …" at bounding box center [312, 167] width 137 height 14
select select "newaddress"
click at [244, 160] on select "Select One 2nd Floor Convention Center A Better [DATE] Books & Boutique A Good …" at bounding box center [312, 167] width 137 height 14
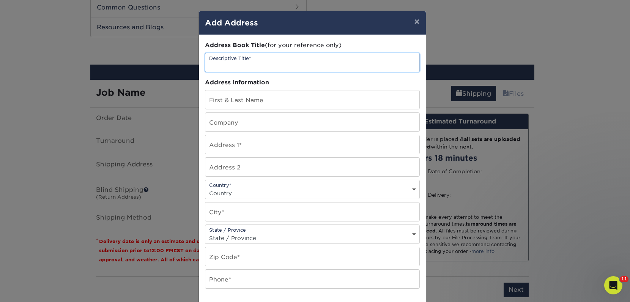
click at [244, 71] on input "text" at bounding box center [312, 62] width 214 height 19
paste input "The Sparkle Bookstore"
type input "The Sparkle Bookstore"
click at [215, 124] on input "text" at bounding box center [312, 122] width 214 height 19
paste input "The Sparkle Bookstore"
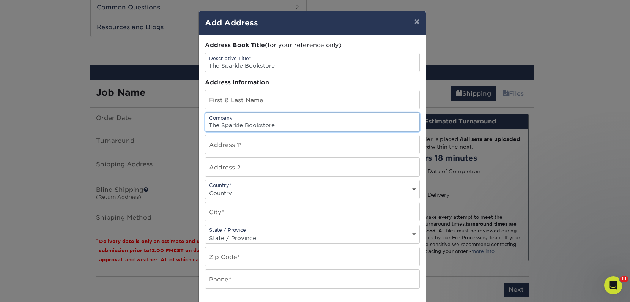
type input "The Sparkle Bookstore"
click at [250, 99] on input "text" at bounding box center [312, 99] width 214 height 19
paste input "[PERSON_NAME]"
type input "[PERSON_NAME]"
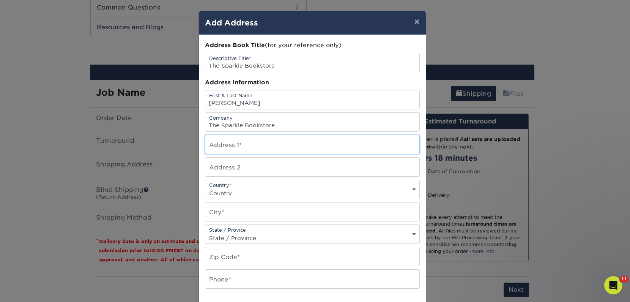
click at [219, 147] on input "text" at bounding box center [312, 144] width 214 height 19
paste input "[STREET_ADDRESS]"
type input "[STREET_ADDRESS]"
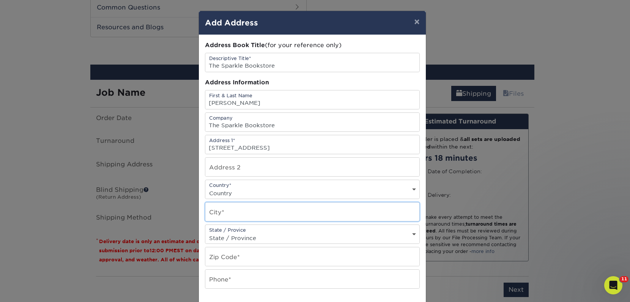
click at [260, 216] on input "text" at bounding box center [312, 211] width 214 height 19
paste input "Sparkill"
type input "Sparkill"
click at [238, 193] on select "Country [GEOGRAPHIC_DATA] [GEOGRAPHIC_DATA] ----------------------------- [GEOG…" at bounding box center [312, 192] width 214 height 11
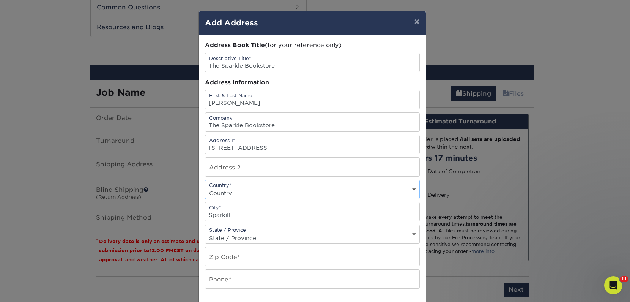
select select "US"
click at [205, 187] on select "Country [GEOGRAPHIC_DATA] [GEOGRAPHIC_DATA] ----------------------------- [GEOG…" at bounding box center [312, 192] width 214 height 11
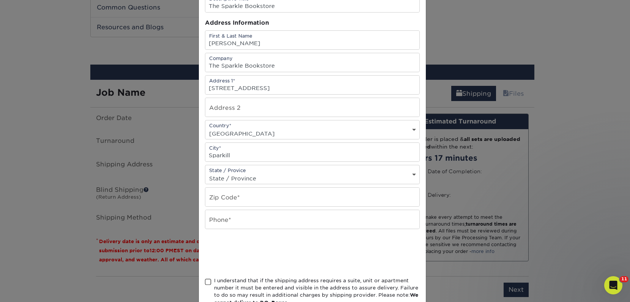
scroll to position [73, 0]
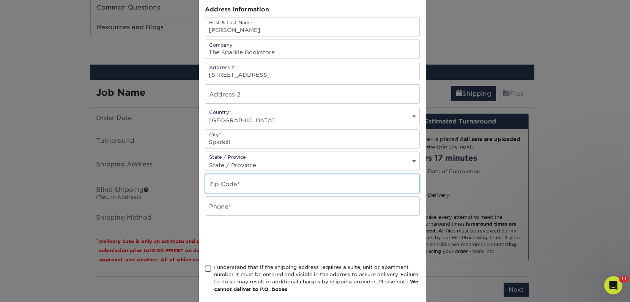
click at [256, 191] on input "text" at bounding box center [312, 183] width 214 height 19
paste input "10976"
type input "10976"
click at [232, 208] on input "text" at bounding box center [312, 206] width 214 height 19
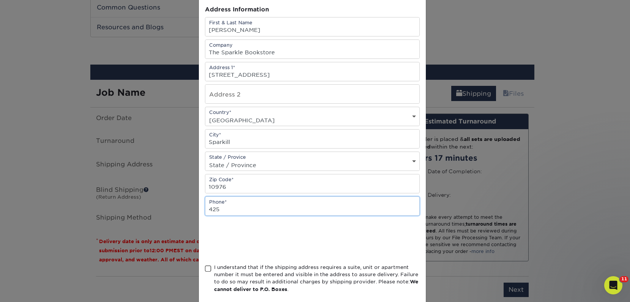
type input "4257367064"
drag, startPoint x: 221, startPoint y: 264, endPoint x: 233, endPoint y: 260, distance: 13.1
click at [221, 264] on div "I understand that if the shipping address requires a suite, unit or apartment n…" at bounding box center [317, 278] width 206 height 30
click at [0, 0] on input "I understand that if the shipping address requires a suite, unit or apartment n…" at bounding box center [0, 0] width 0 height 0
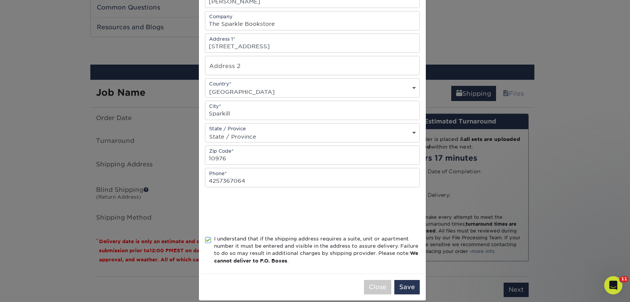
scroll to position [111, 0]
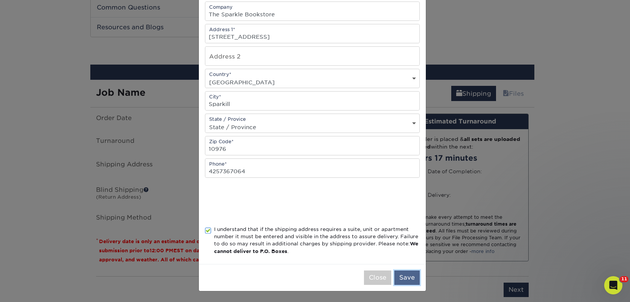
click at [394, 275] on button "Save" at bounding box center [406, 277] width 25 height 14
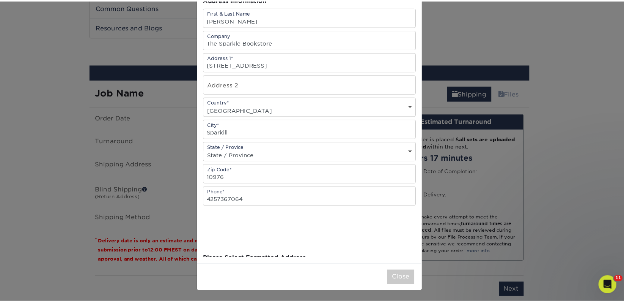
scroll to position [0, 0]
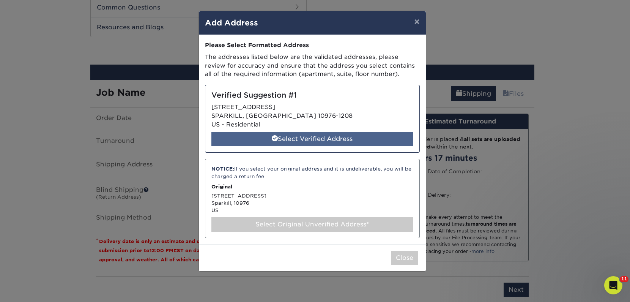
click at [320, 139] on div "Select Verified Address" at bounding box center [312, 139] width 202 height 14
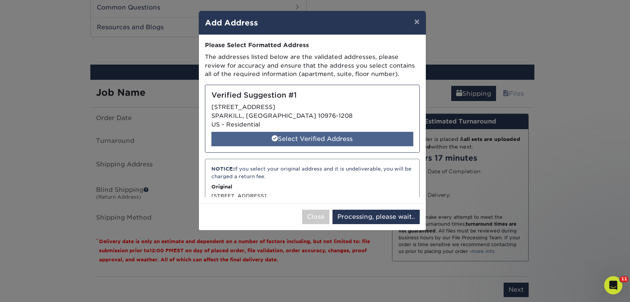
select select "286012"
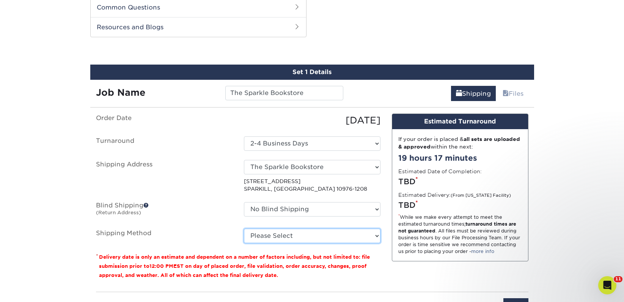
click at [348, 238] on select "Please Select Ground Shipping (+$25.89) 3 Day Shipping Service (+$33.41) 2 Day …" at bounding box center [312, 235] width 137 height 14
select select "03"
click at [244, 228] on select "Please Select Ground Shipping (+$25.89) 3 Day Shipping Service (+$33.41) 2 Day …" at bounding box center [312, 235] width 137 height 14
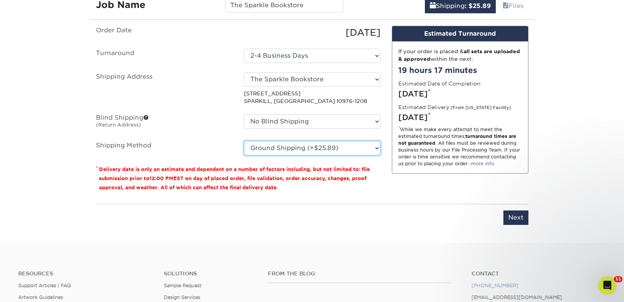
scroll to position [525, 0]
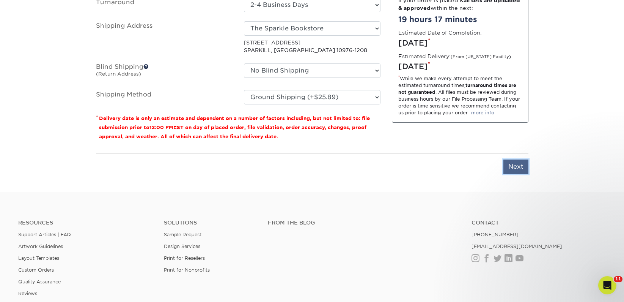
click at [518, 162] on input "Next" at bounding box center [516, 166] width 25 height 14
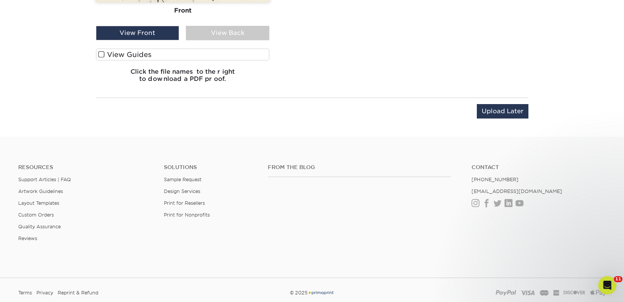
click at [144, 52] on label "View Guides" at bounding box center [183, 55] width 174 height 12
click at [0, 0] on input "View Guides" at bounding box center [0, 0] width 0 height 0
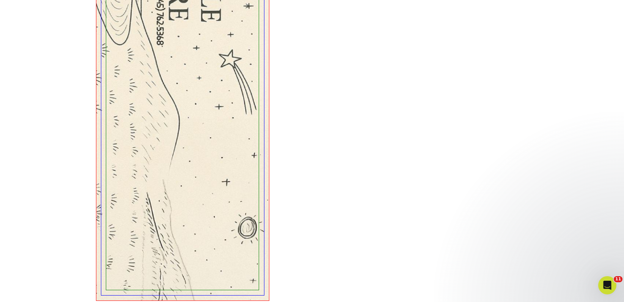
scroll to position [509, 0]
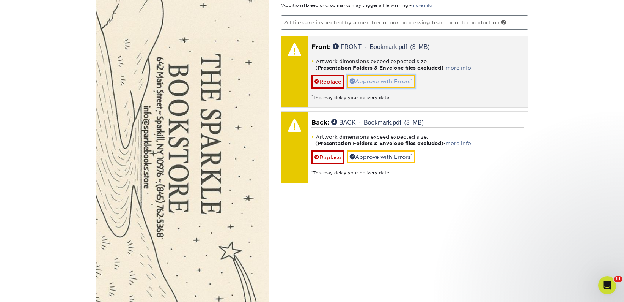
click at [367, 75] on link "Approve with Errors *" at bounding box center [381, 81] width 68 height 13
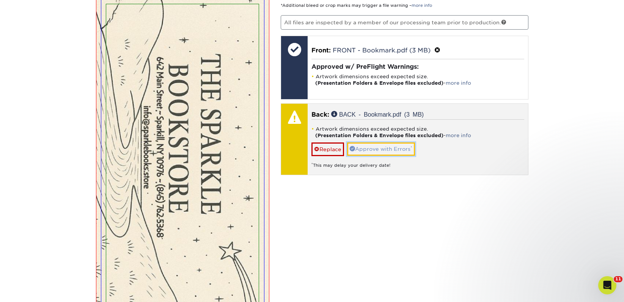
click at [377, 148] on link "Approve with Errors *" at bounding box center [381, 148] width 68 height 13
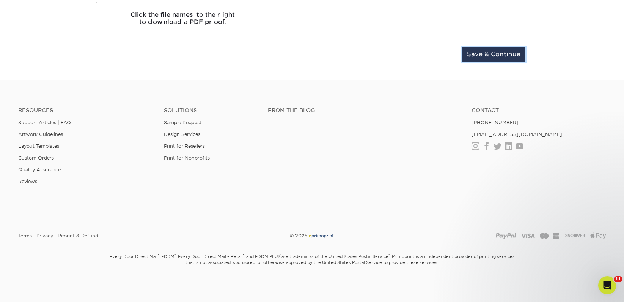
click at [488, 55] on input "Save & Continue" at bounding box center [493, 54] width 63 height 14
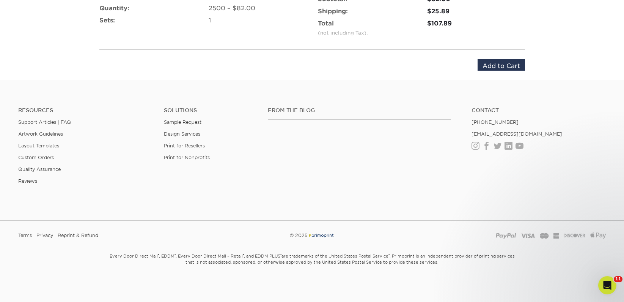
scroll to position [553, 0]
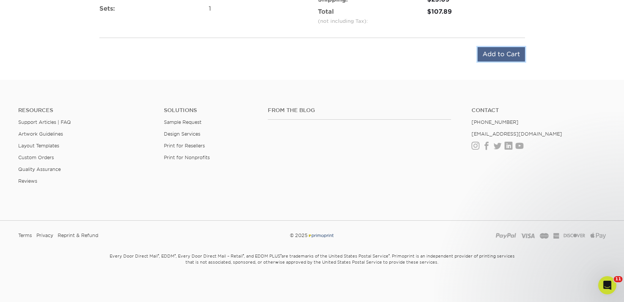
click at [492, 54] on input "Add to Cart" at bounding box center [501, 54] width 47 height 14
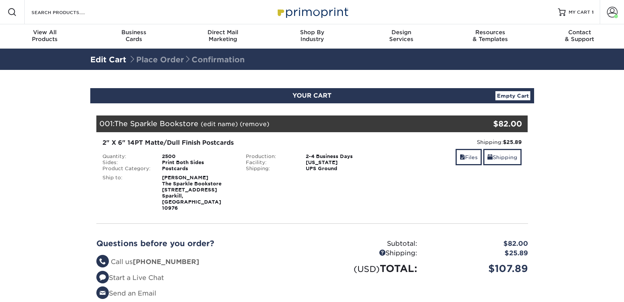
scroll to position [158, 0]
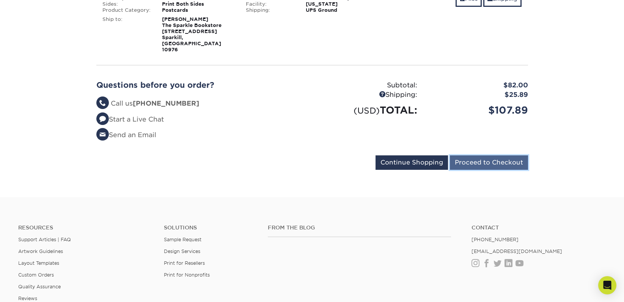
click at [485, 155] on input "Proceed to Checkout" at bounding box center [489, 162] width 78 height 14
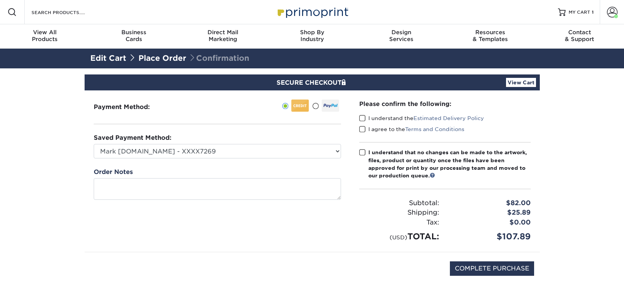
click at [410, 117] on label "I understand the Estimated Delivery Policy" at bounding box center [421, 118] width 125 height 8
click at [0, 0] on input "I understand the Estimated Delivery Policy" at bounding box center [0, 0] width 0 height 0
click at [378, 129] on label "I agree to the Terms and Conditions" at bounding box center [411, 129] width 105 height 8
click at [0, 0] on input "I agree to the Terms and Conditions" at bounding box center [0, 0] width 0 height 0
click at [385, 147] on div "Please confirm the following: I understand the Estimated Delivery Policy I agre…" at bounding box center [445, 170] width 172 height 143
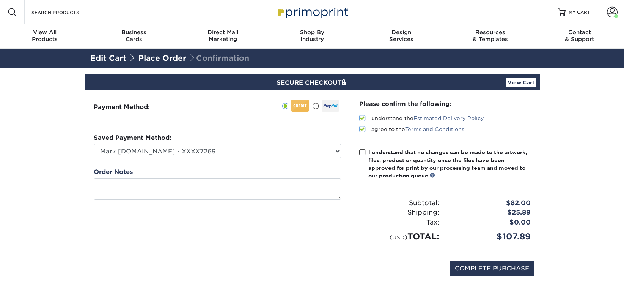
click at [401, 162] on div "I understand that no changes can be made to the artwork, files, product or quan…" at bounding box center [450, 163] width 162 height 31
click at [0, 0] on input "I understand that no changes can be made to the artwork, files, product or quan…" at bounding box center [0, 0] width 0 height 0
click at [470, 269] on input "COMPLETE PURCHASE" at bounding box center [492, 268] width 84 height 14
type input "PROCESSING, PLEASE WAIT..."
